Goal: Use online tool/utility: Utilize a website feature to perform a specific function

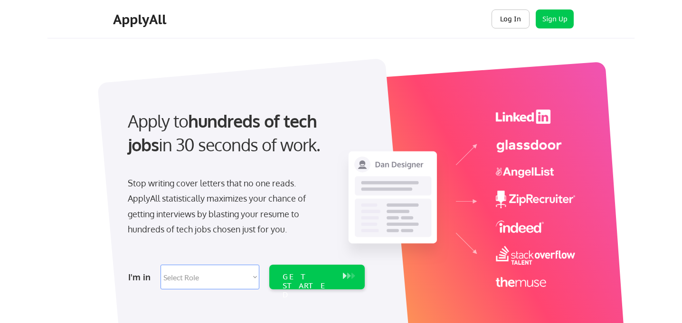
click at [510, 19] on button "Log In" at bounding box center [510, 18] width 38 height 19
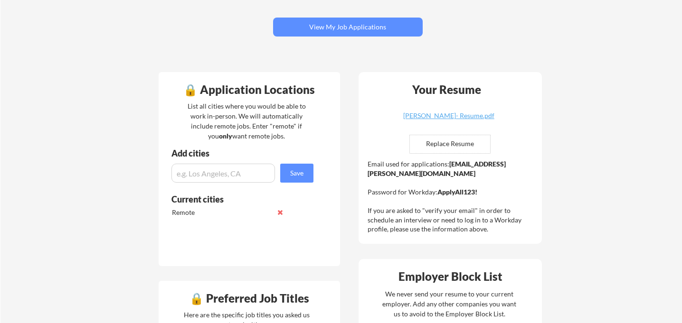
scroll to position [156, 0]
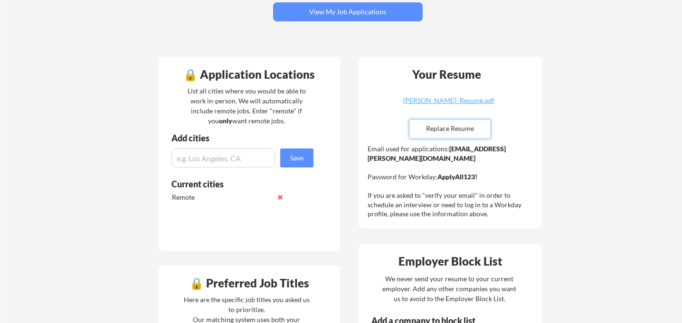
click at [463, 129] on input "file" at bounding box center [450, 129] width 80 height 18
type input "C:\fakepath\YonahtanPimentelResume-Full.pdf"
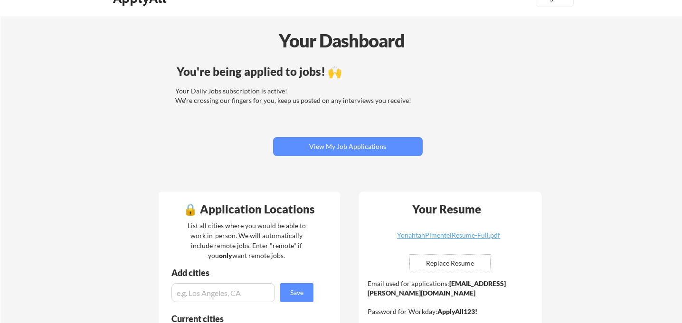
scroll to position [0, 0]
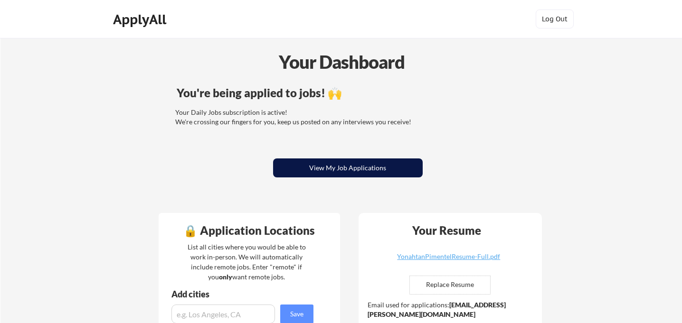
click at [363, 171] on button "View My Job Applications" at bounding box center [348, 168] width 150 height 19
